Goal: Task Accomplishment & Management: Use online tool/utility

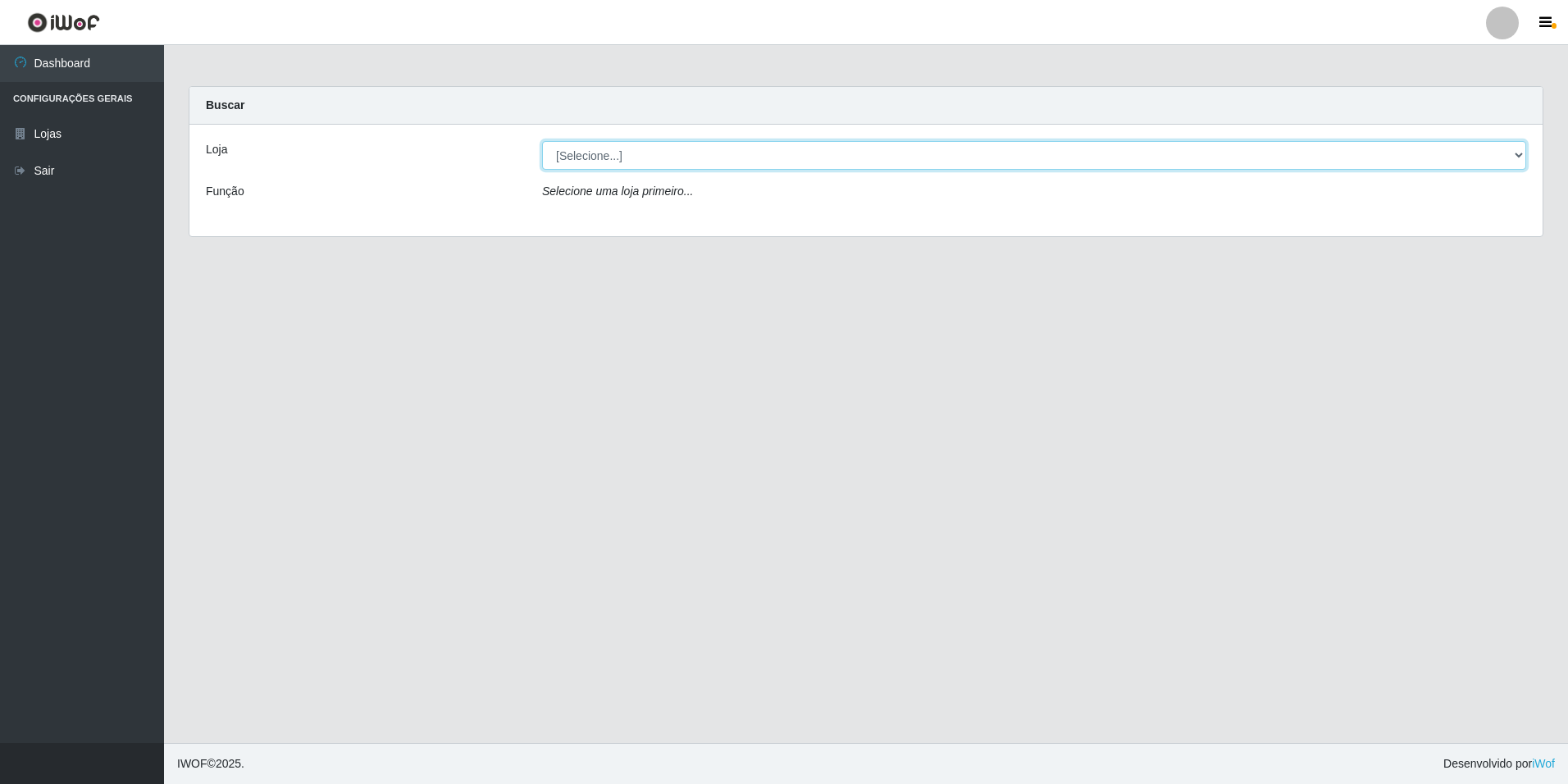
click at [644, 151] on select "[Selecione...] [GEOGRAPHIC_DATA] - [GEOGRAPHIC_DATA]" at bounding box center [1034, 155] width 984 height 28
select select "528"
click at [542, 141] on select "[Selecione...] [GEOGRAPHIC_DATA] - [GEOGRAPHIC_DATA]" at bounding box center [1034, 155] width 984 height 28
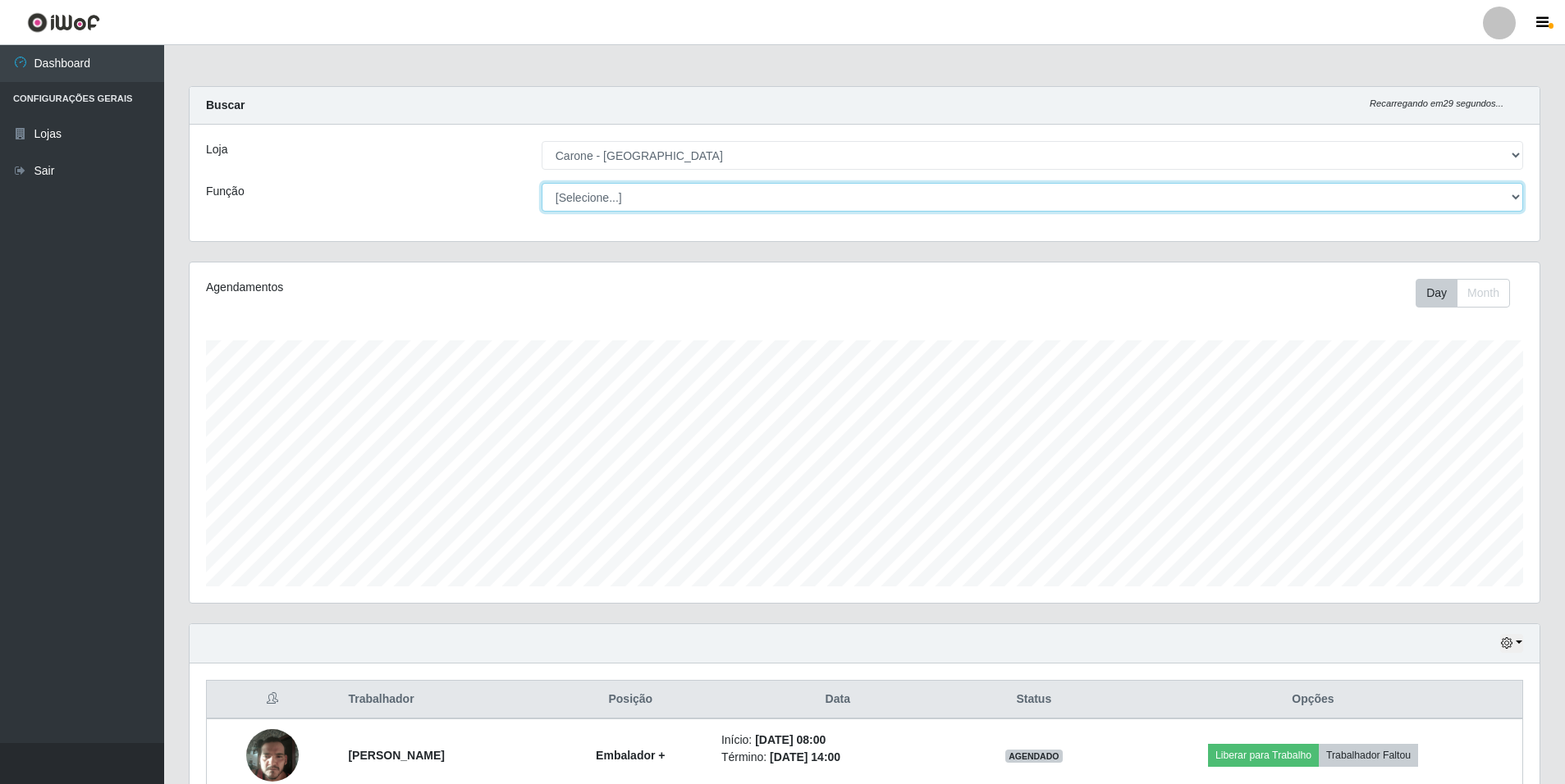
scroll to position [340, 1350]
click at [654, 205] on select "[Selecione...] Auxiliar de Depósito Auxiliar de Depósito + Auxiliar de Depósito…" at bounding box center [1032, 197] width 982 height 28
click at [541, 183] on select "[Selecione...] Auxiliar de Depósito Auxiliar de Depósito + Auxiliar de Depósito…" at bounding box center [1032, 197] width 982 height 28
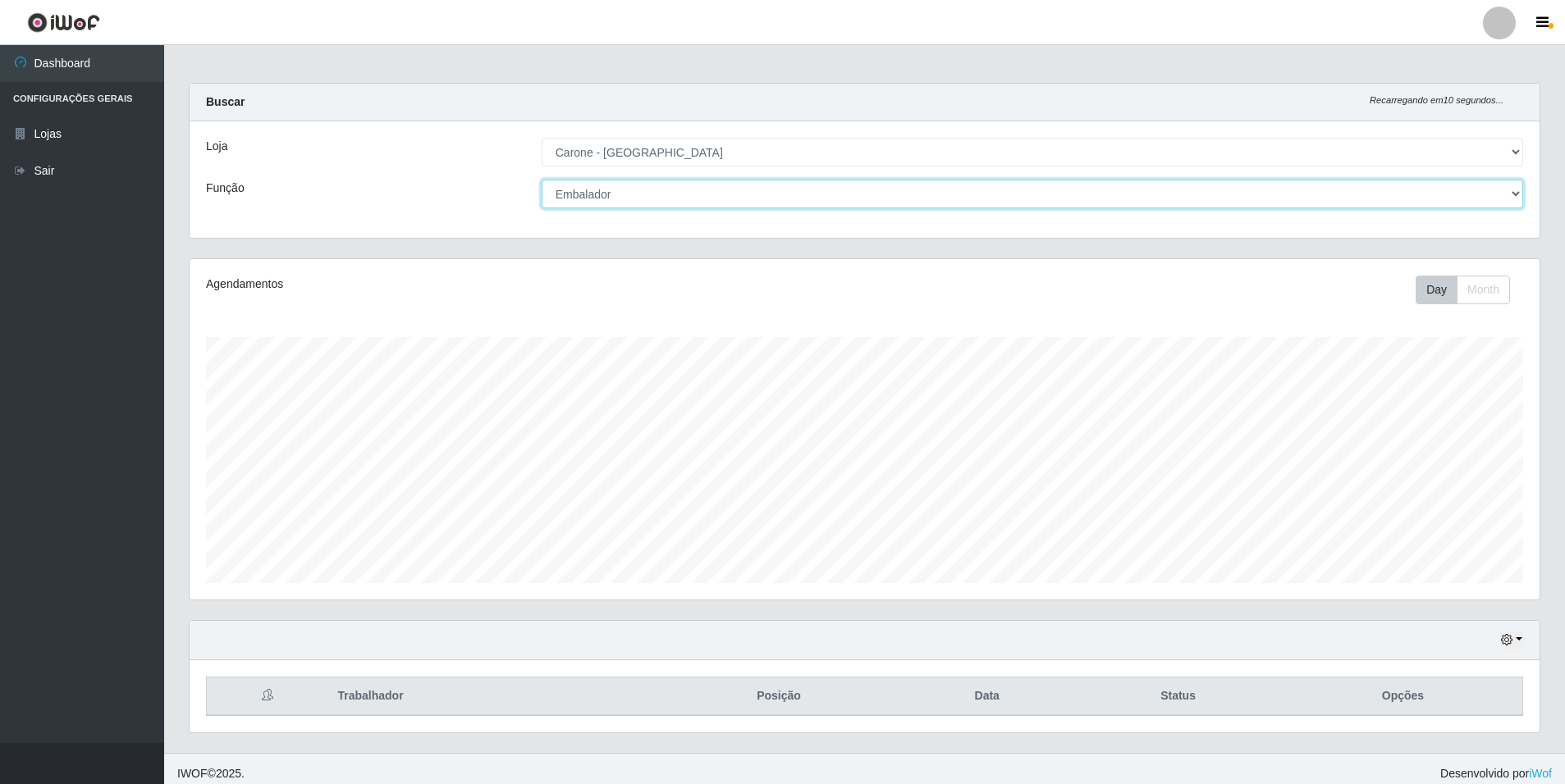
scroll to position [0, 0]
click at [705, 199] on select "[Selecione...] Auxiliar de Depósito Auxiliar de Depósito + Auxiliar de Depósito…" at bounding box center [1032, 197] width 982 height 28
select select "70"
click at [541, 183] on select "[Selecione...] Auxiliar de Depósito Auxiliar de Depósito + Auxiliar de Depósito…" at bounding box center [1032, 197] width 982 height 28
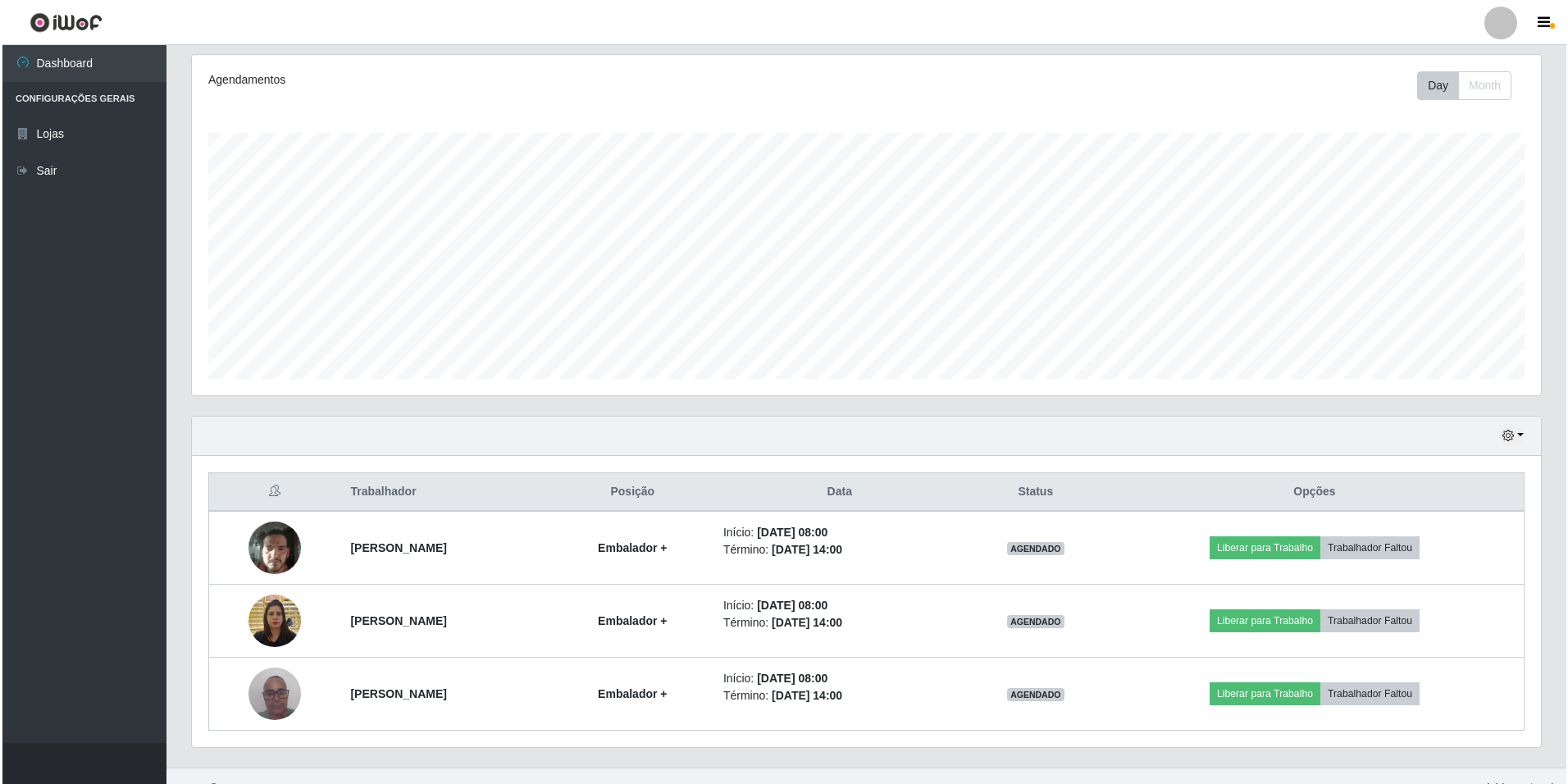
scroll to position [232, 0]
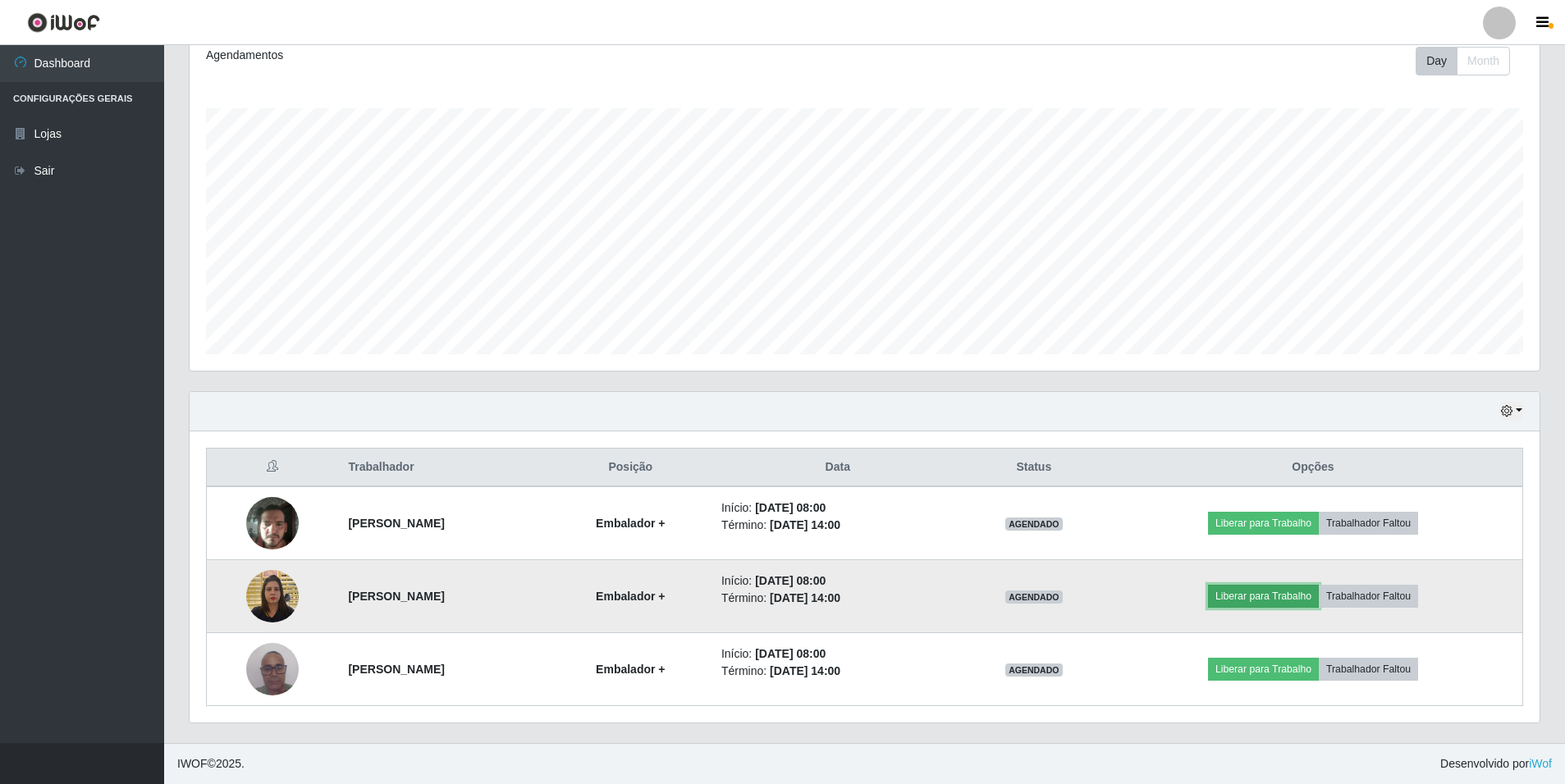
click at [1261, 591] on button "Liberar para Trabalho" at bounding box center [1263, 596] width 111 height 23
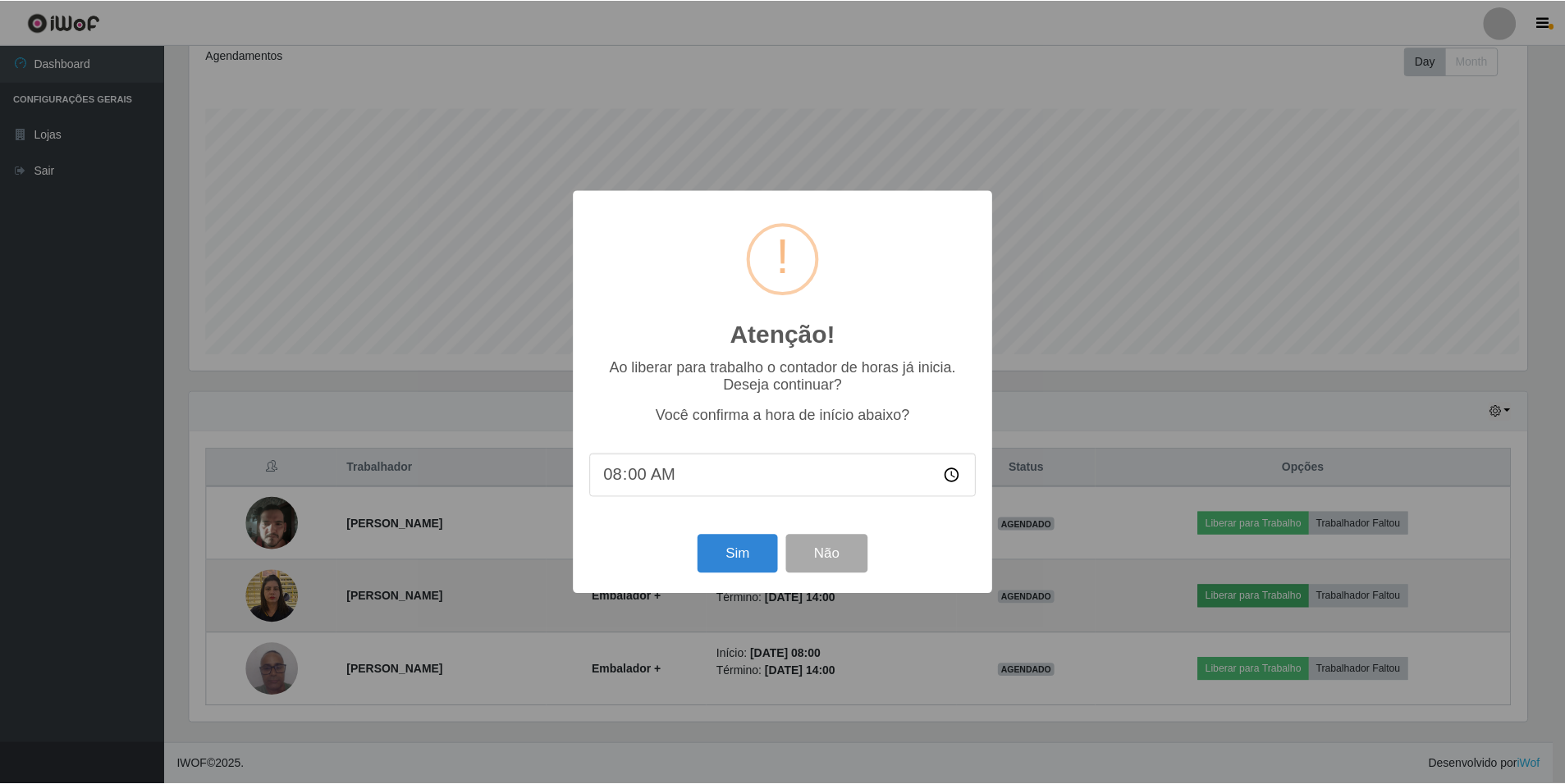
scroll to position [340, 1341]
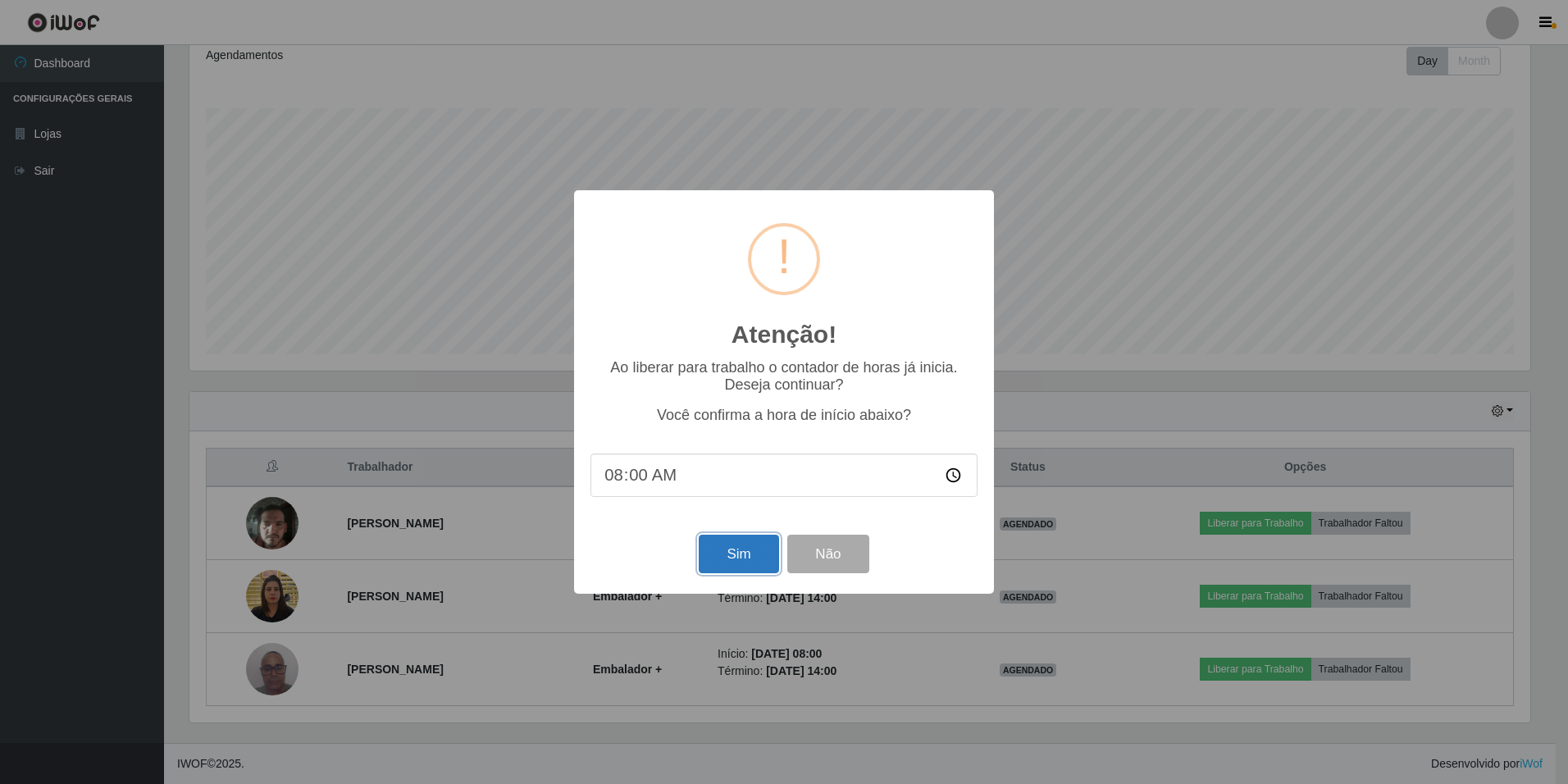
click at [737, 551] on button "Sim" at bounding box center [738, 554] width 79 height 38
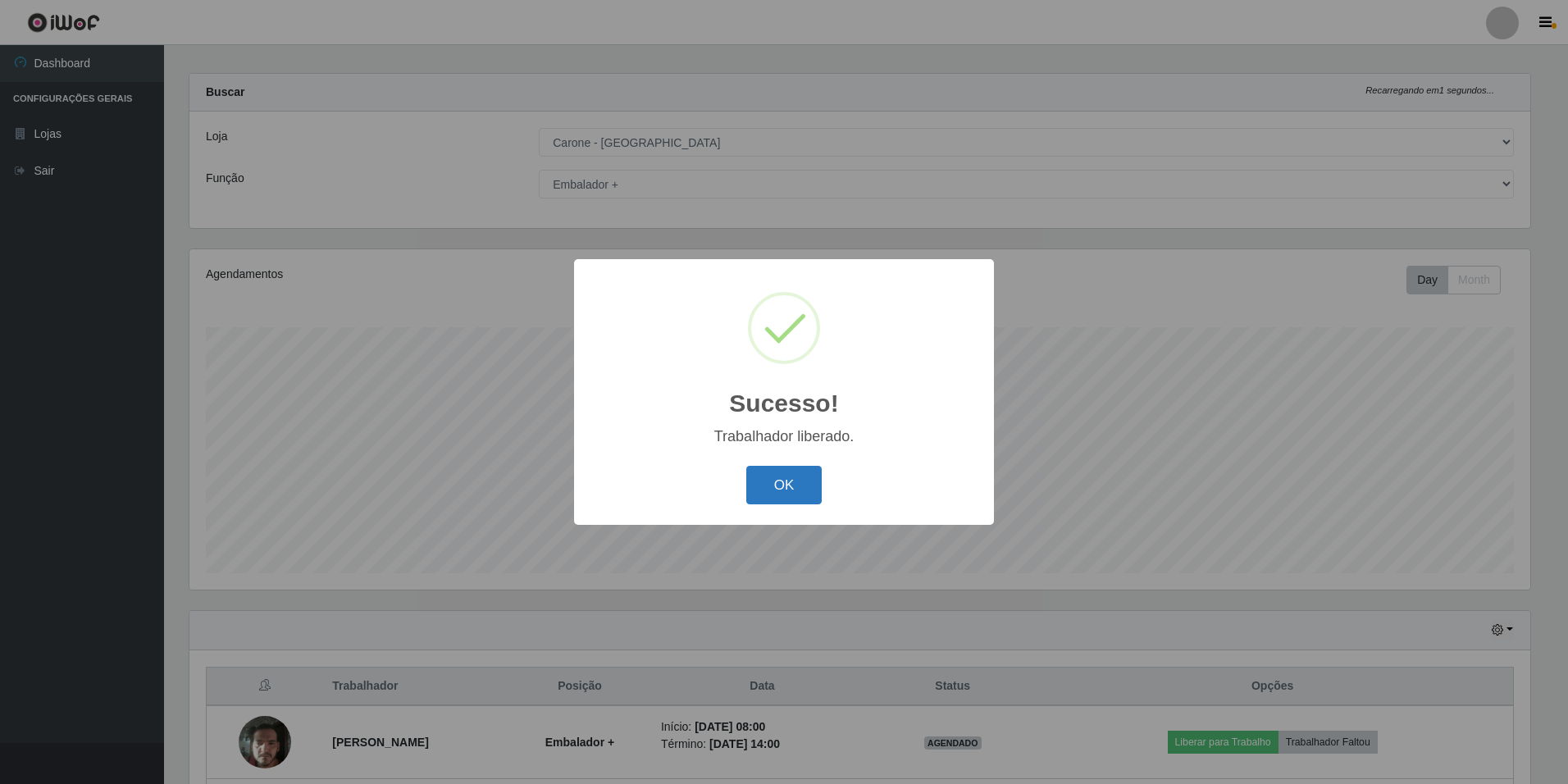
click at [767, 477] on button "OK" at bounding box center [785, 484] width 76 height 38
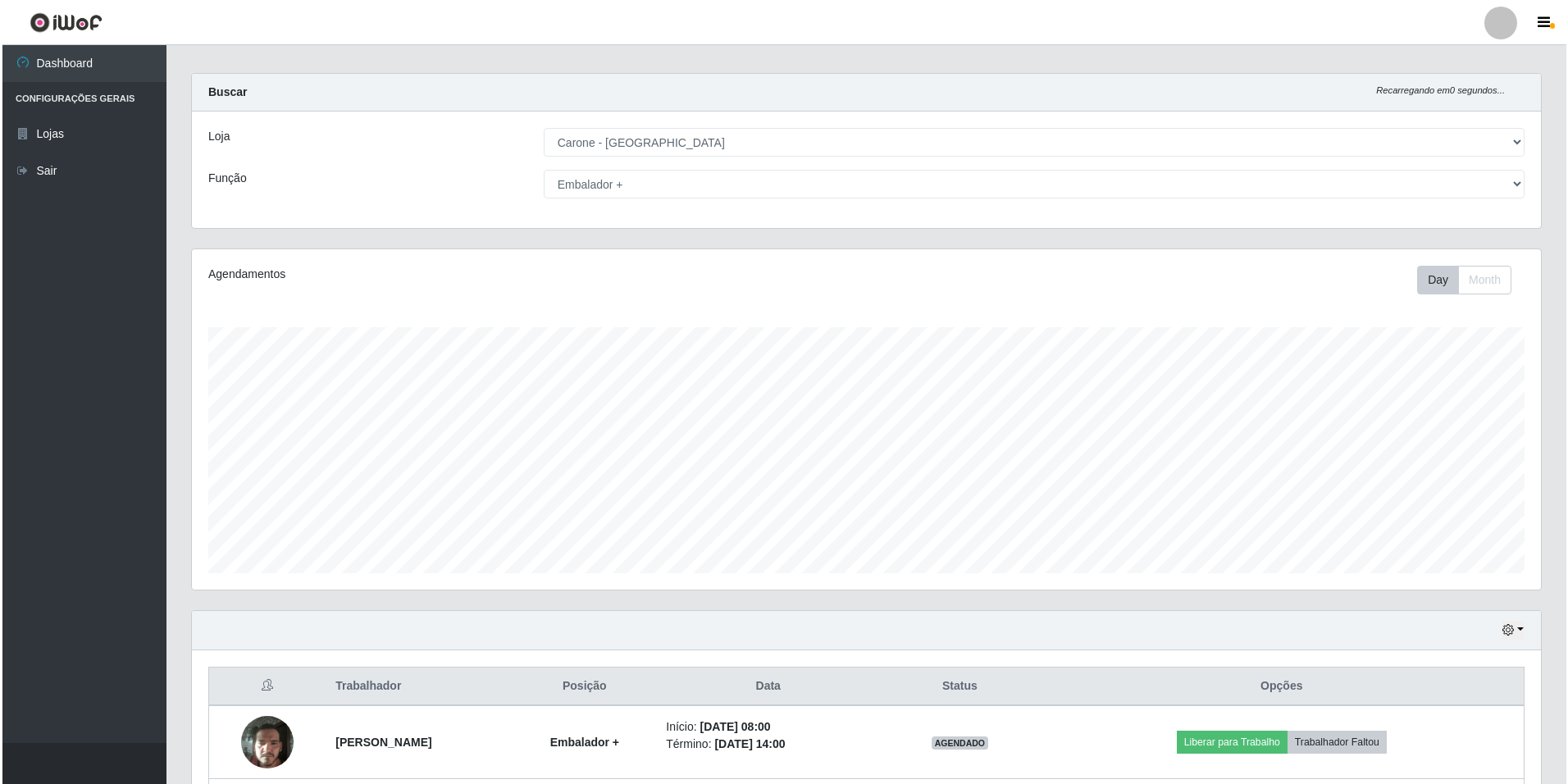
scroll to position [177, 0]
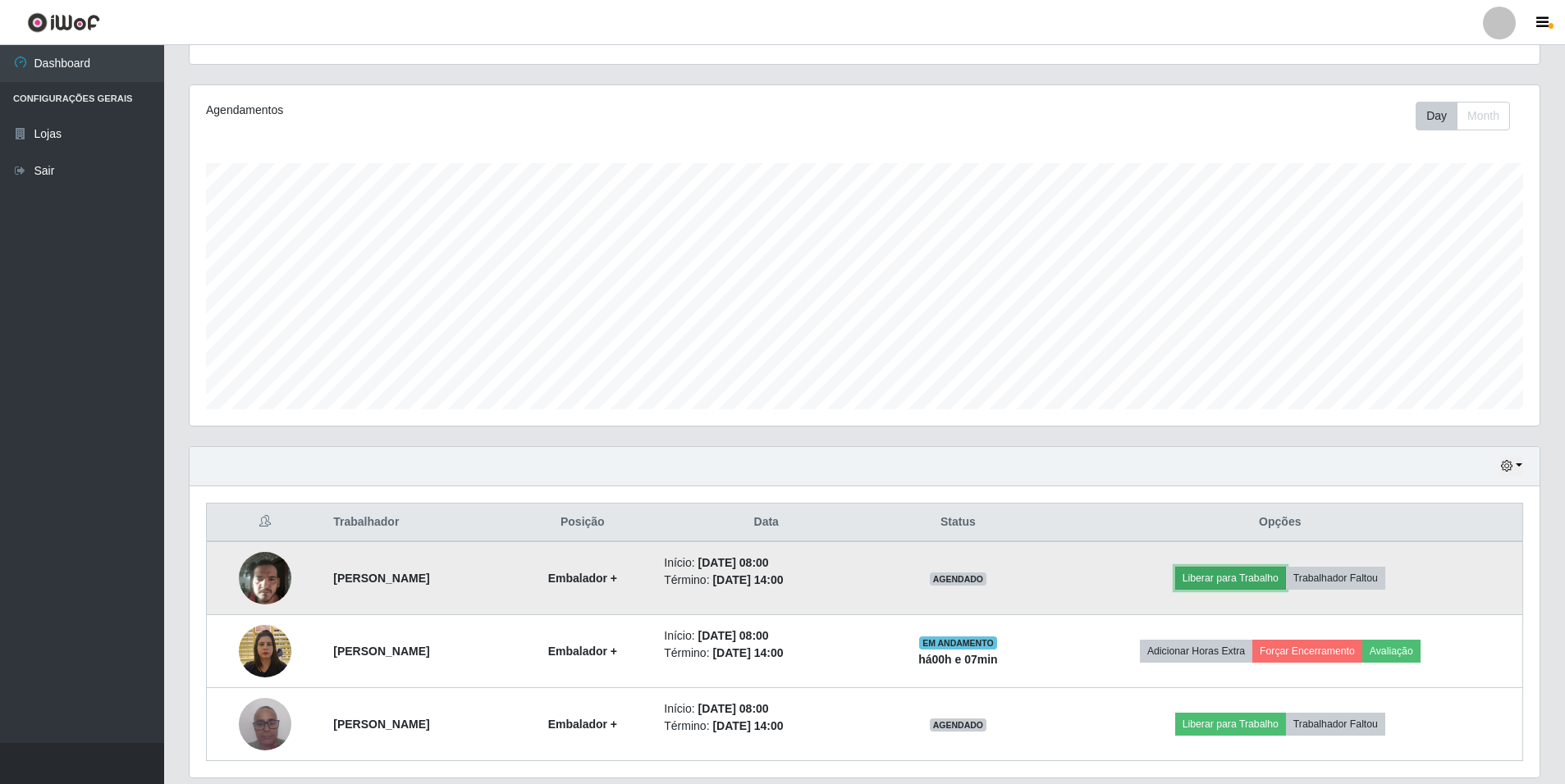
click at [1275, 573] on button "Liberar para Trabalho" at bounding box center [1230, 577] width 111 height 23
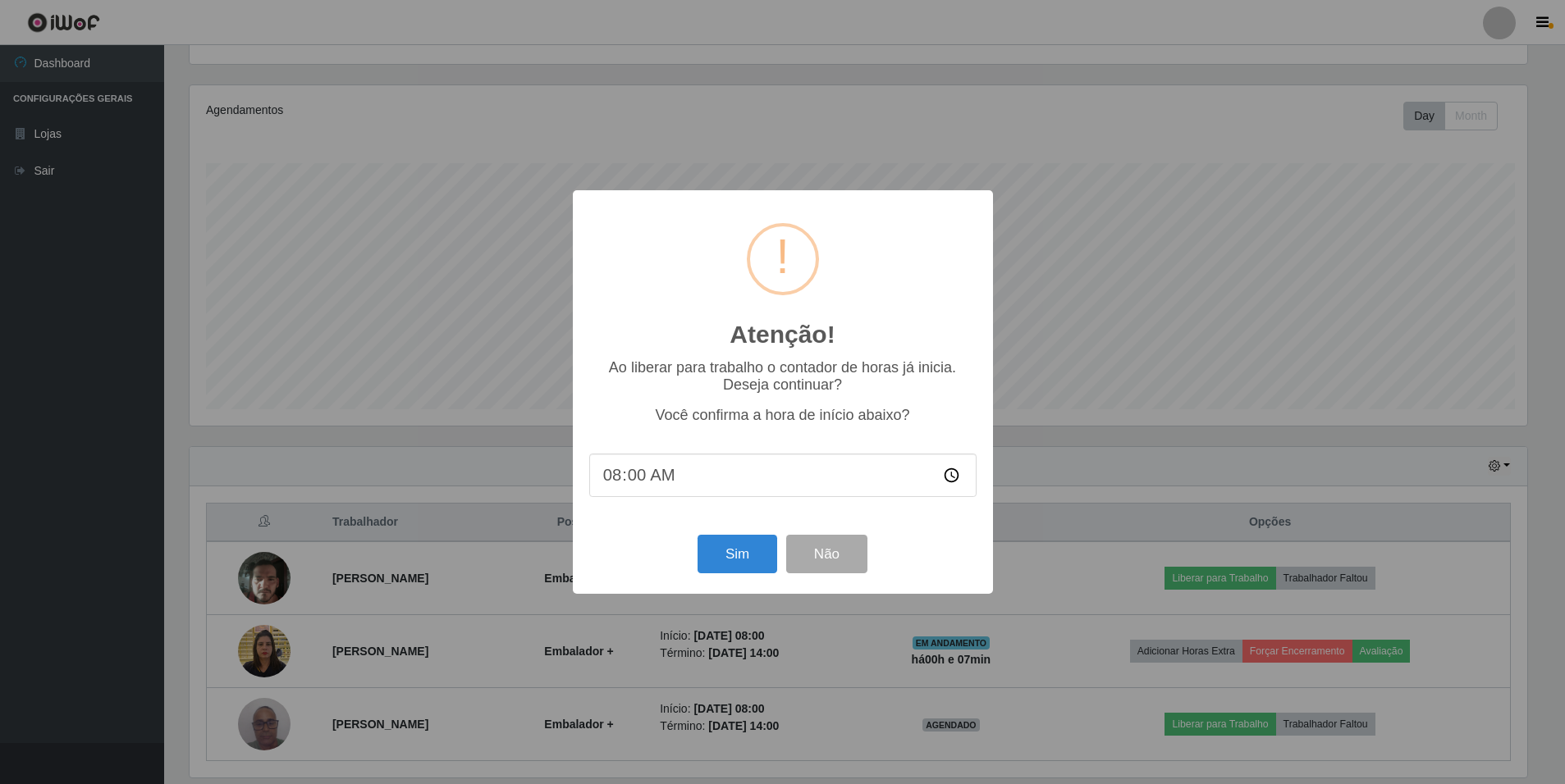
scroll to position [340, 1341]
click at [758, 556] on button "Sim" at bounding box center [738, 554] width 79 height 38
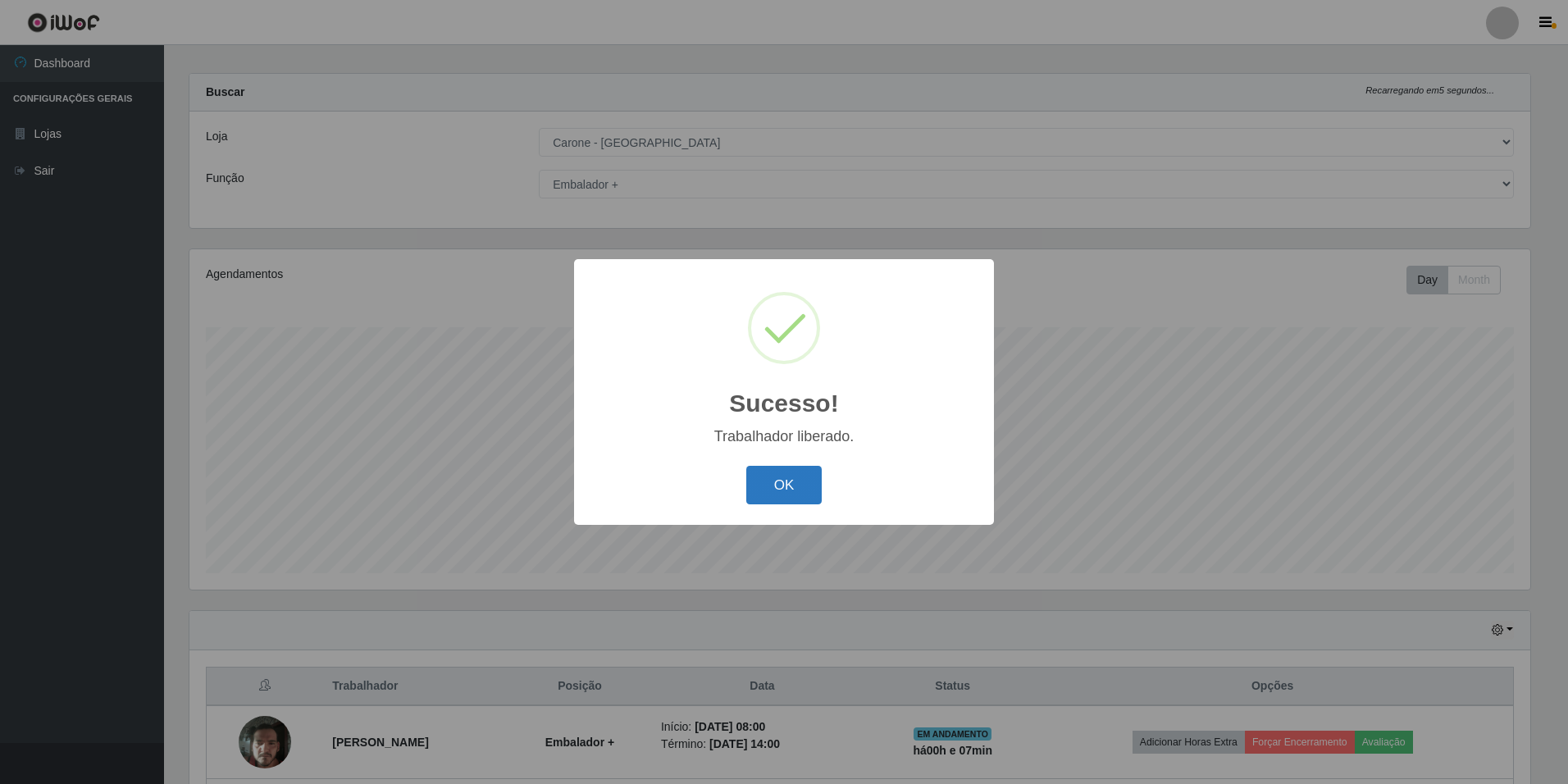
click at [776, 492] on button "OK" at bounding box center [785, 484] width 76 height 38
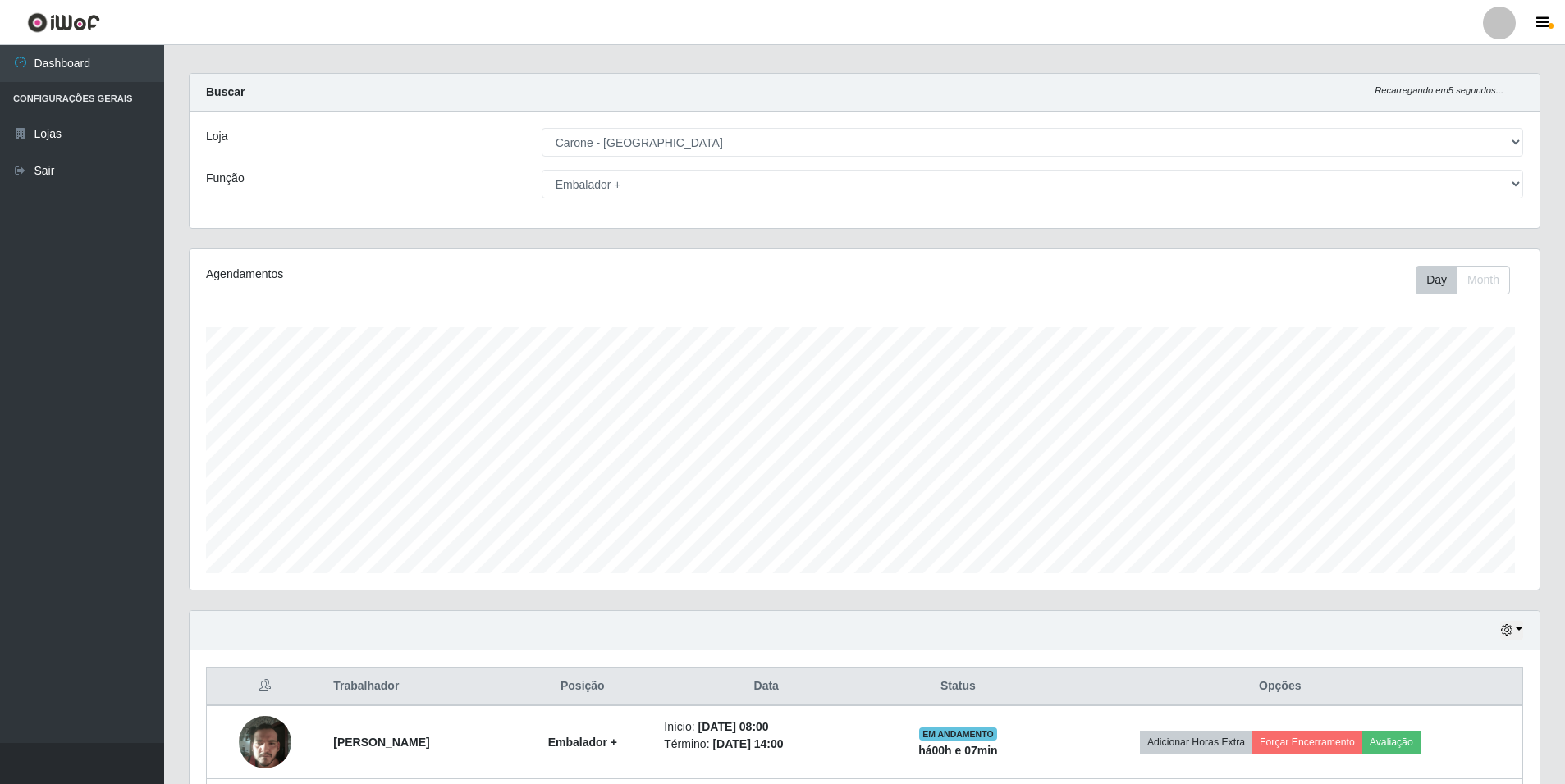
scroll to position [340, 1350]
